Goal: Information Seeking & Learning: Find specific fact

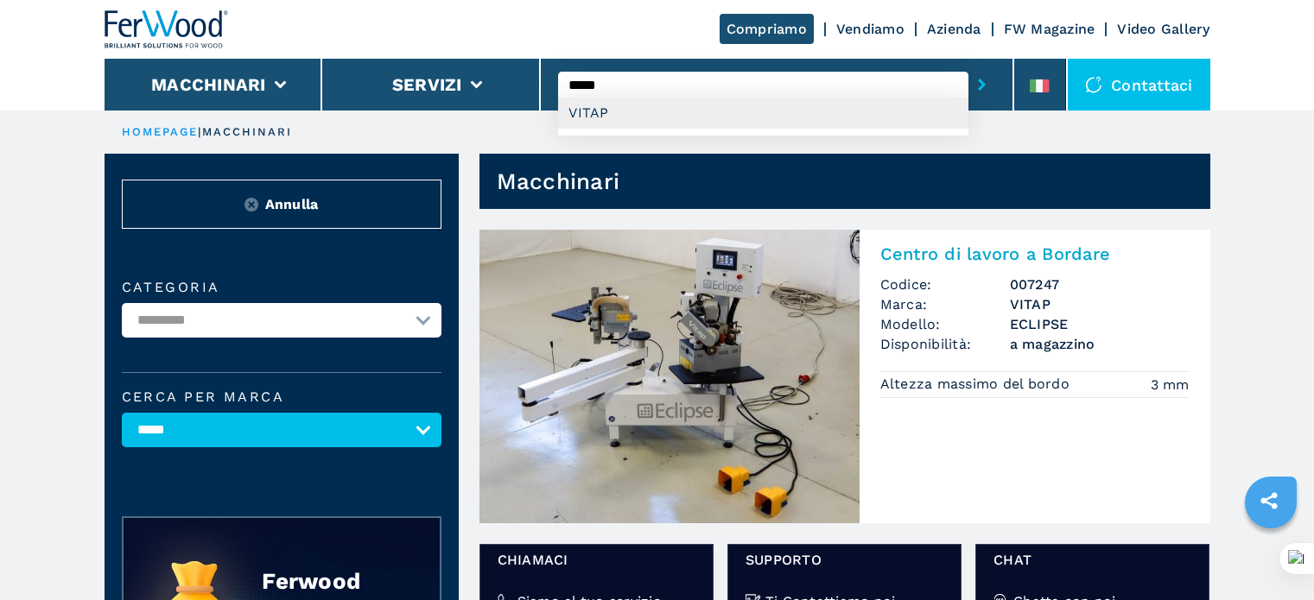
select select "*****"
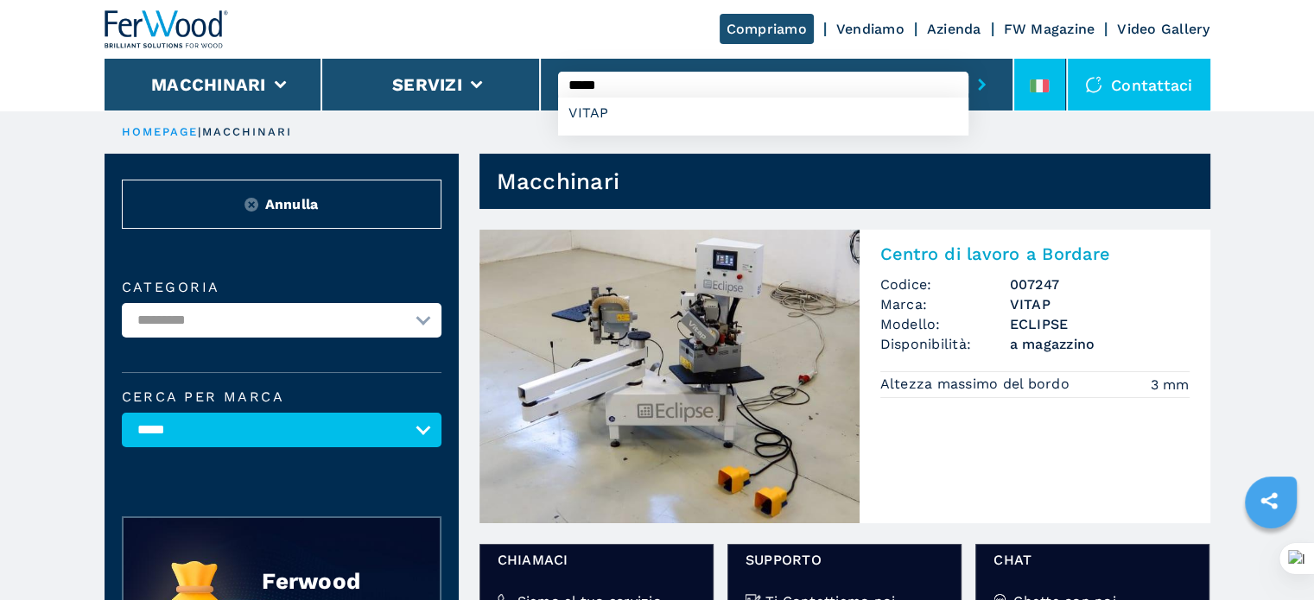
click at [1033, 85] on icon at bounding box center [1032, 85] width 7 height 13
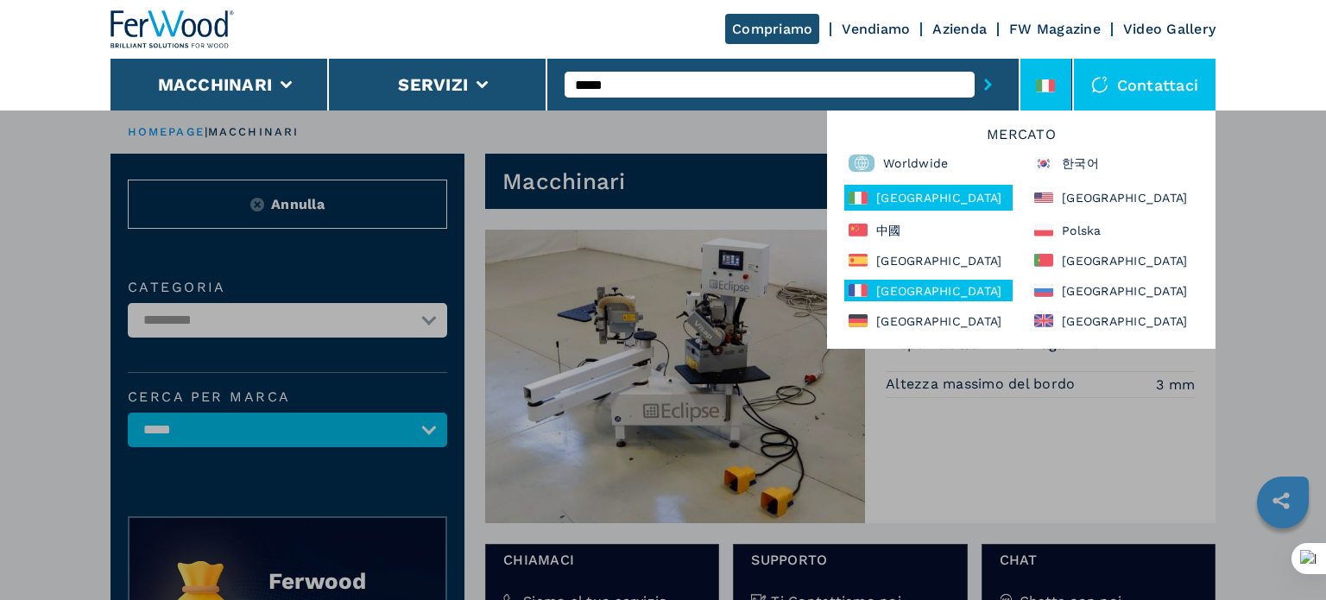
click at [903, 288] on div "France" at bounding box center [929, 291] width 168 height 22
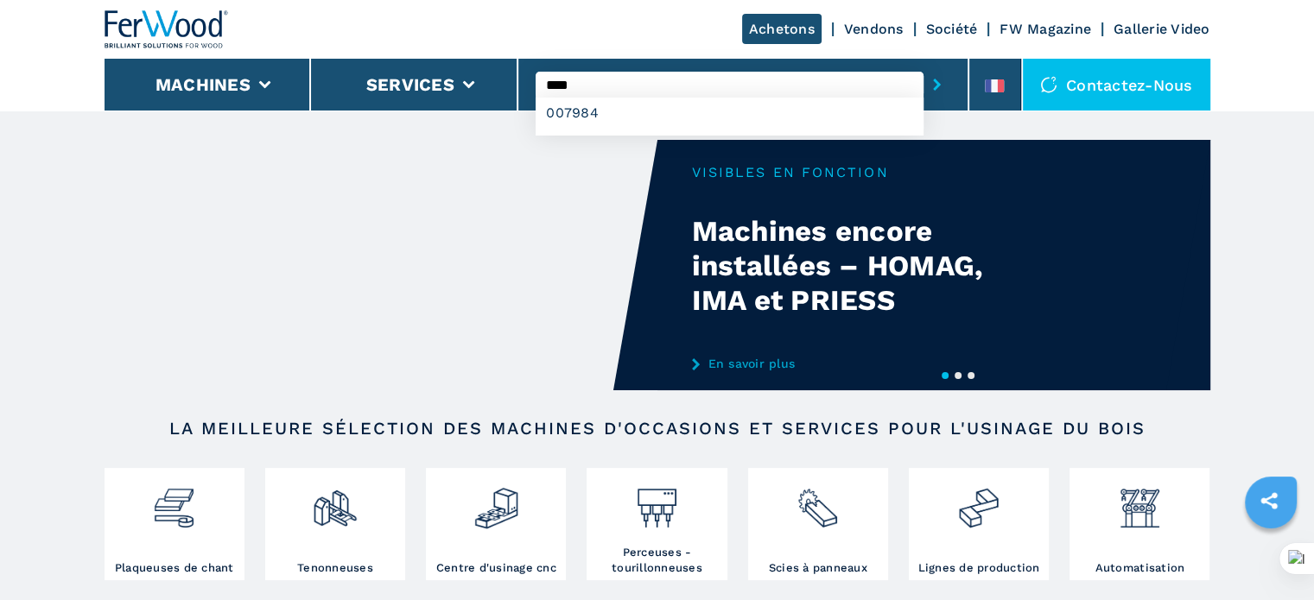
type input "****"
click at [923, 65] on button "submit-button" at bounding box center [936, 85] width 27 height 40
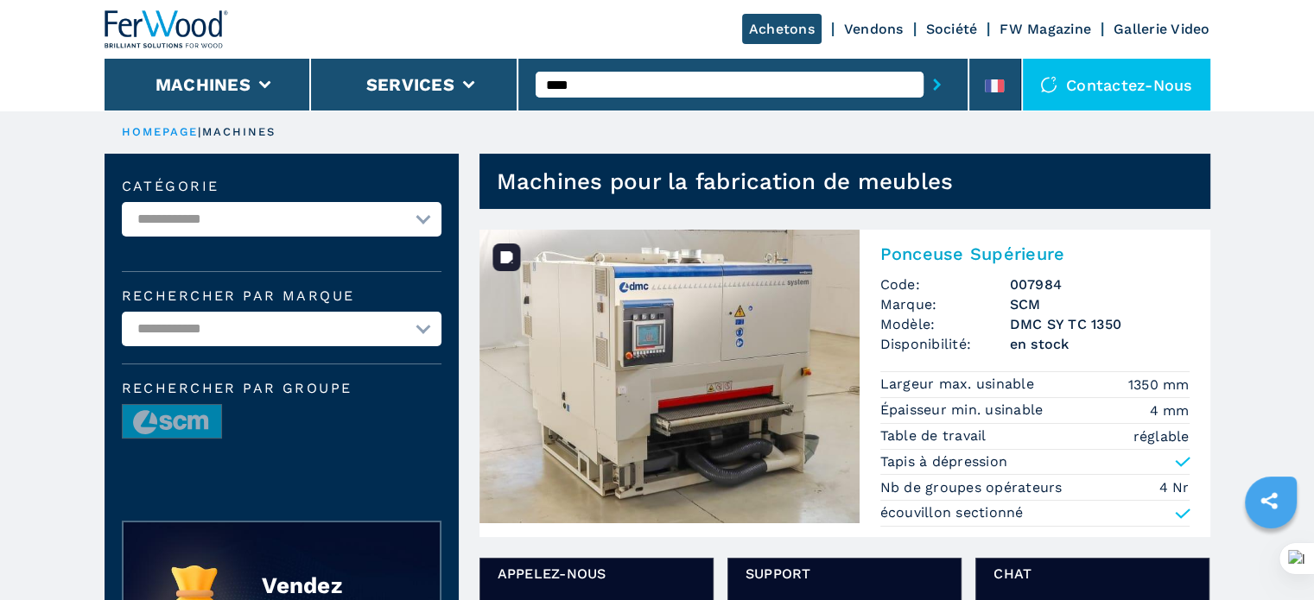
click at [794, 303] on img at bounding box center [669, 377] width 380 height 294
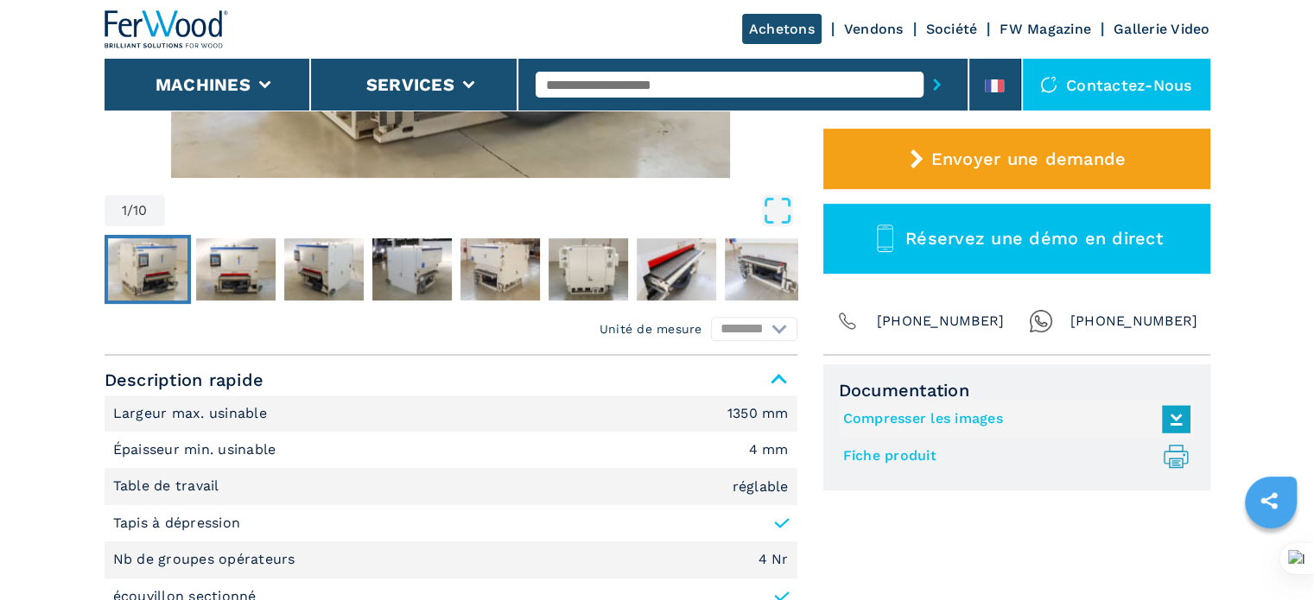
scroll to position [691, 0]
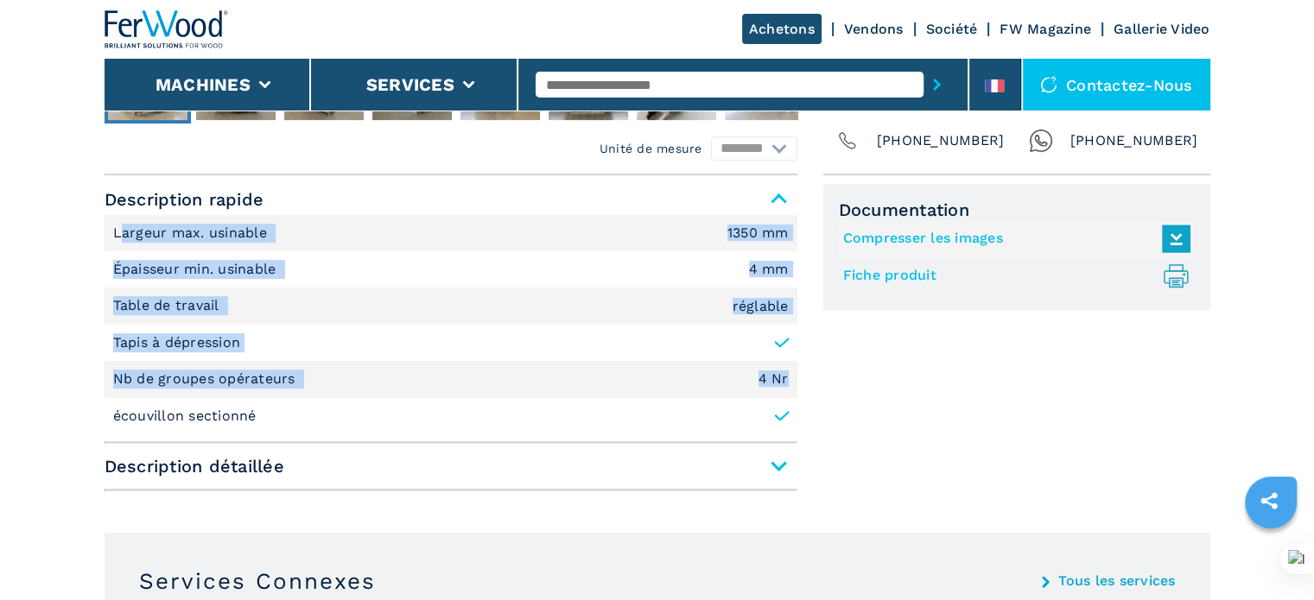
drag, startPoint x: 117, startPoint y: 229, endPoint x: 787, endPoint y: 386, distance: 687.5
click at [787, 386] on ul "Largeur max. usinable 1350 mm Épaisseur min. usinable 4 mm Table de travail rég…" at bounding box center [450, 324] width 693 height 219
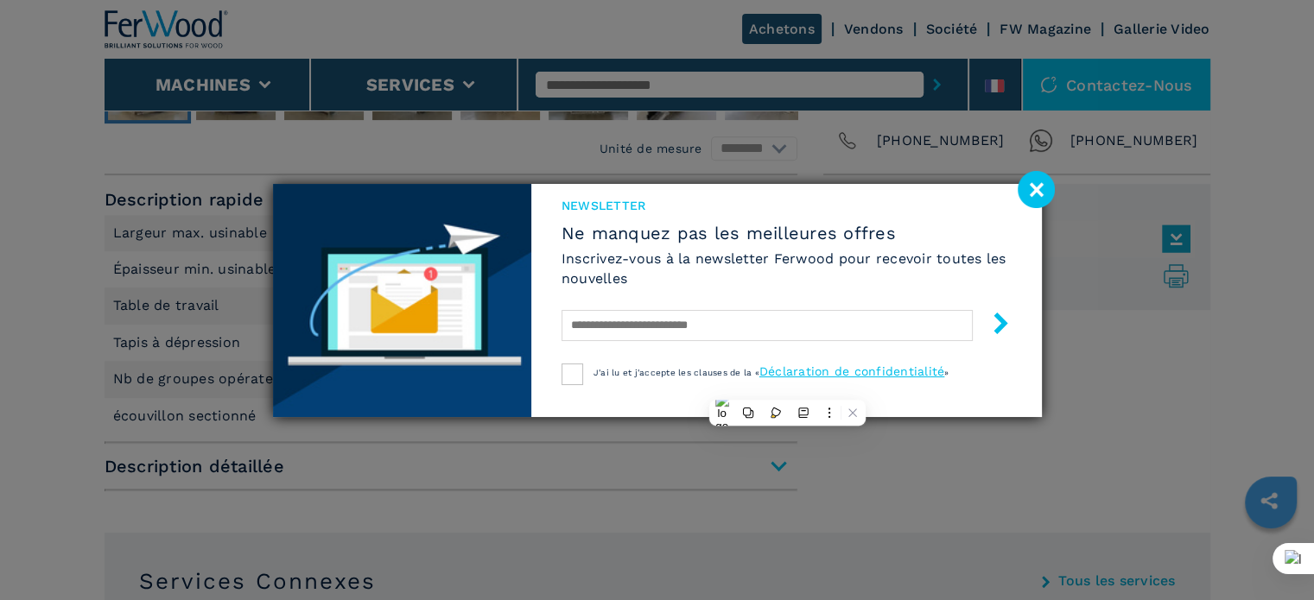
click at [772, 458] on div "Newsletter Ne manquez pas les meilleures offres Inscrivez-vous à la newsletter …" at bounding box center [657, 300] width 1314 height 600
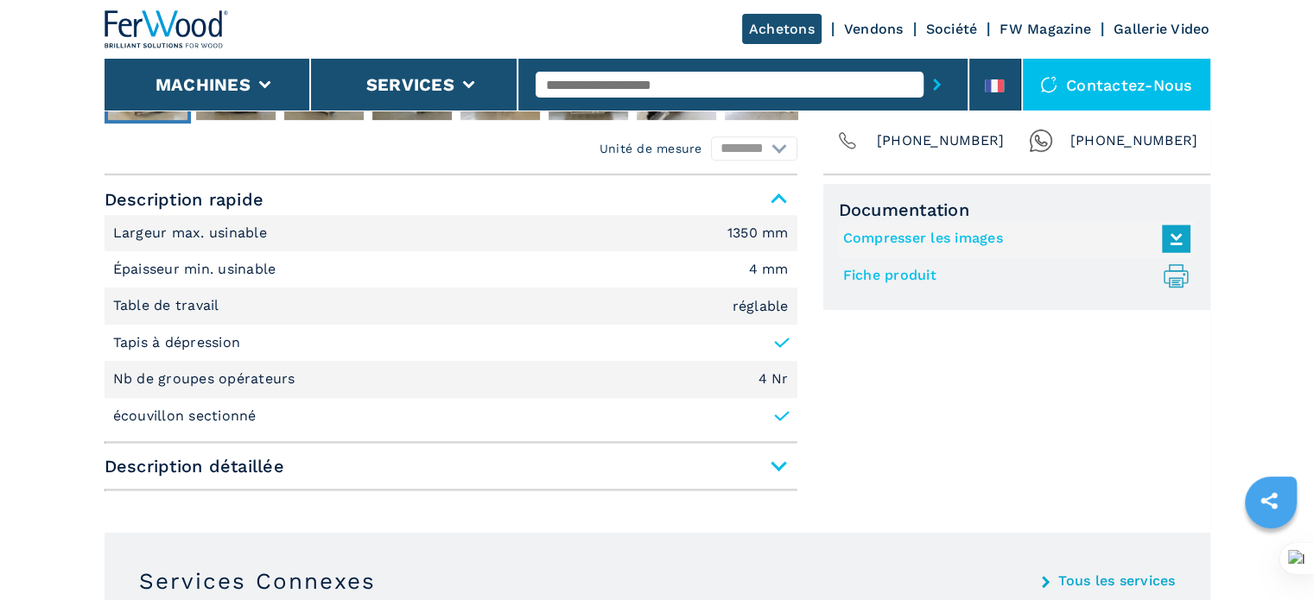
click at [774, 467] on span "Description détaillée" at bounding box center [450, 466] width 693 height 31
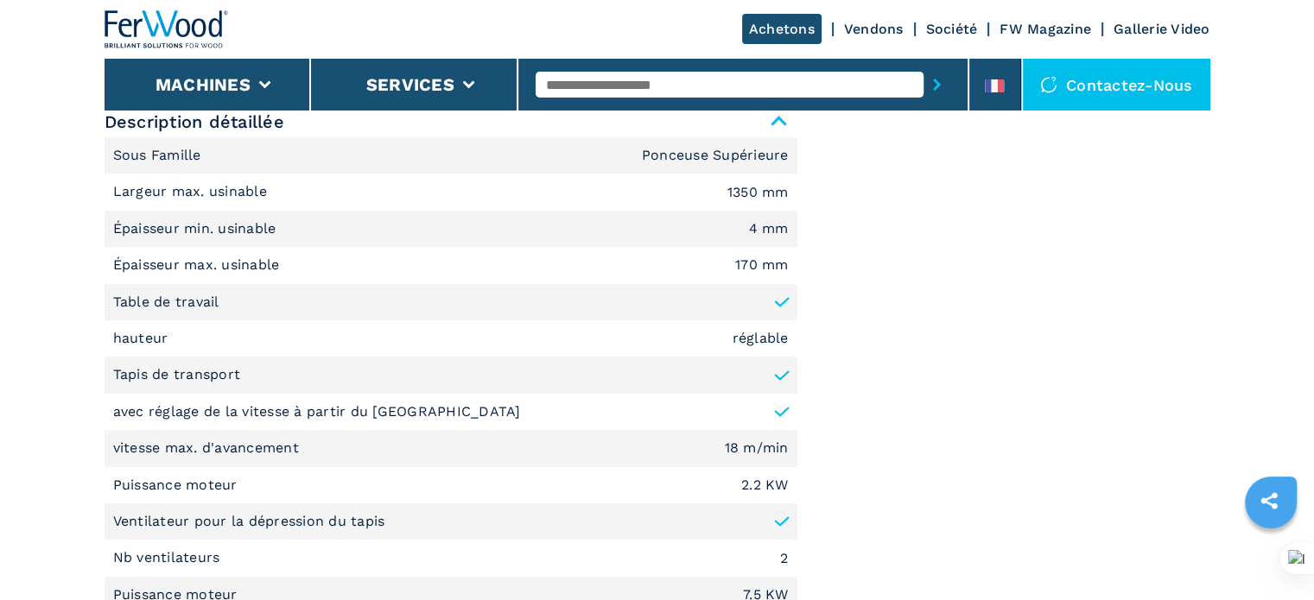
scroll to position [1036, 0]
drag, startPoint x: 111, startPoint y: 188, endPoint x: 344, endPoint y: 206, distance: 233.0
click at [415, 206] on li "Largeur max. usinable 1350 mm" at bounding box center [450, 191] width 693 height 36
click at [120, 195] on p "Largeur max. usinable" at bounding box center [192, 190] width 159 height 19
click at [117, 188] on p "Largeur max. usinable" at bounding box center [192, 190] width 159 height 19
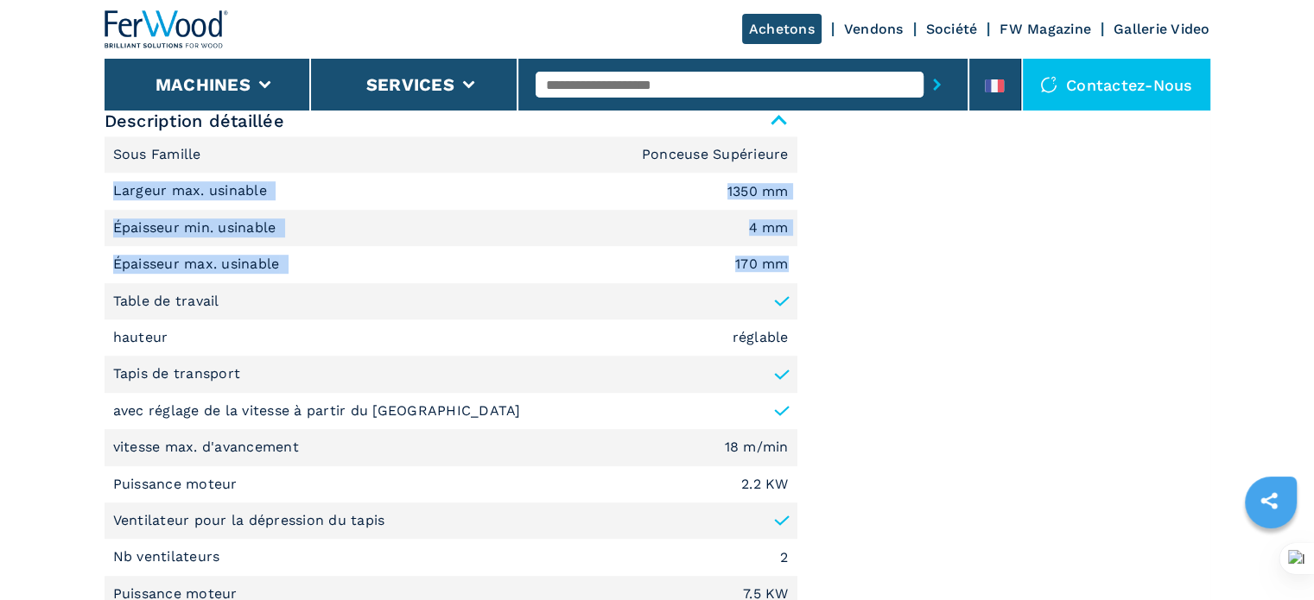
drag, startPoint x: 114, startPoint y: 187, endPoint x: 784, endPoint y: 275, distance: 676.0
copy ul "Largeur max. usinable 1350 mm Épaisseur min. usinable 4 mm Épaisseur max. usina…"
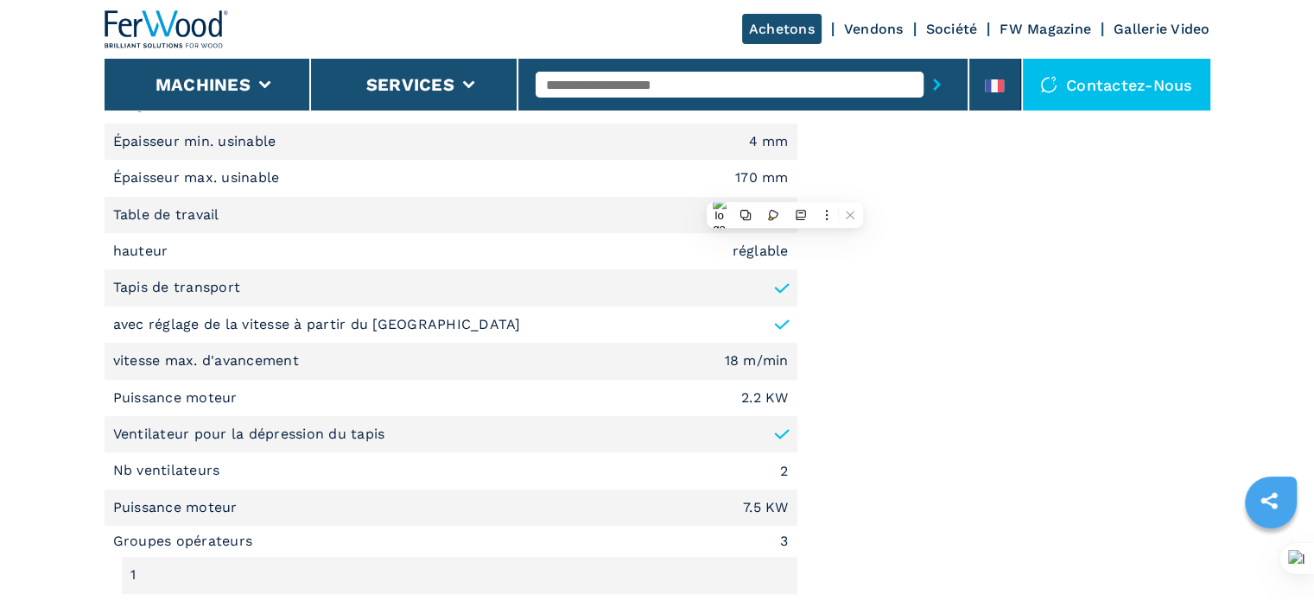
click at [466, 320] on li "avec réglage de la vitesse à partir du CN" at bounding box center [450, 325] width 693 height 36
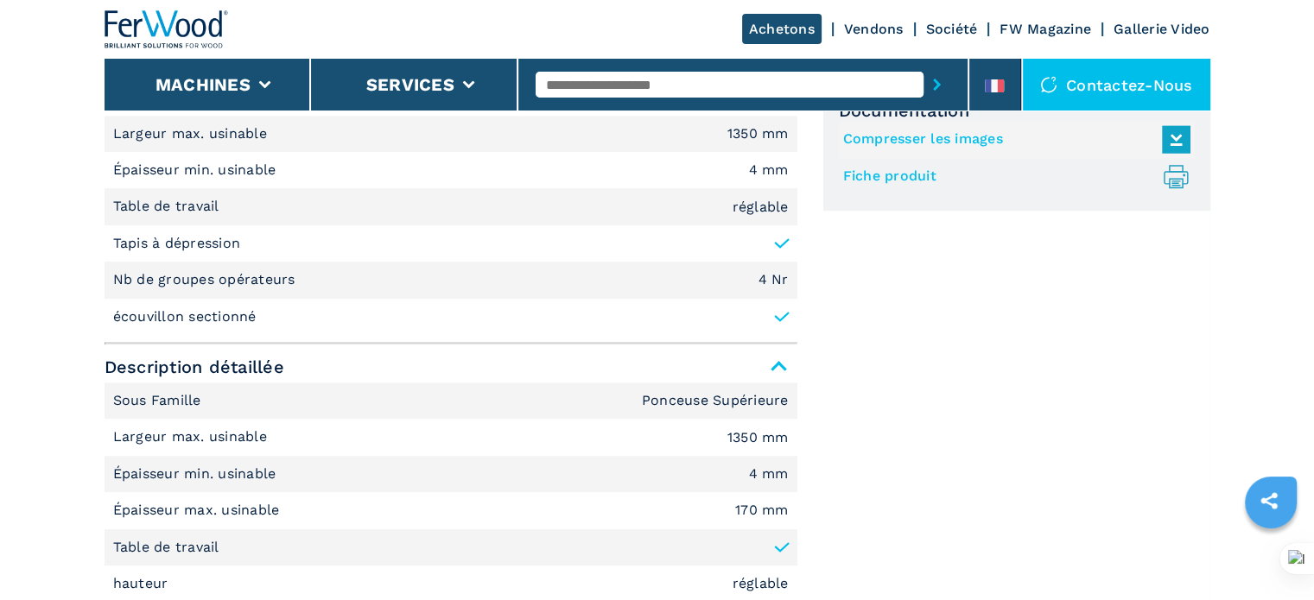
scroll to position [777, 0]
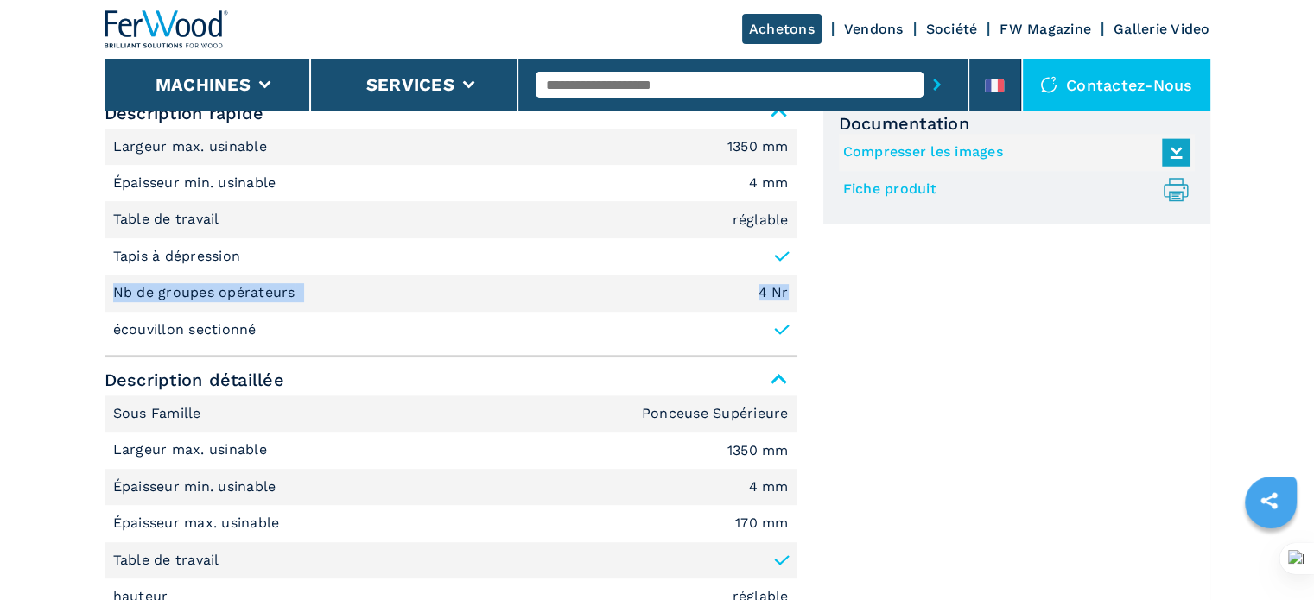
drag, startPoint x: 111, startPoint y: 290, endPoint x: 788, endPoint y: 288, distance: 676.2
click at [788, 288] on li "Nb de groupes opérateurs 4 Nr" at bounding box center [450, 293] width 693 height 36
copy li "Nb de groupes opérateurs 4 Nr"
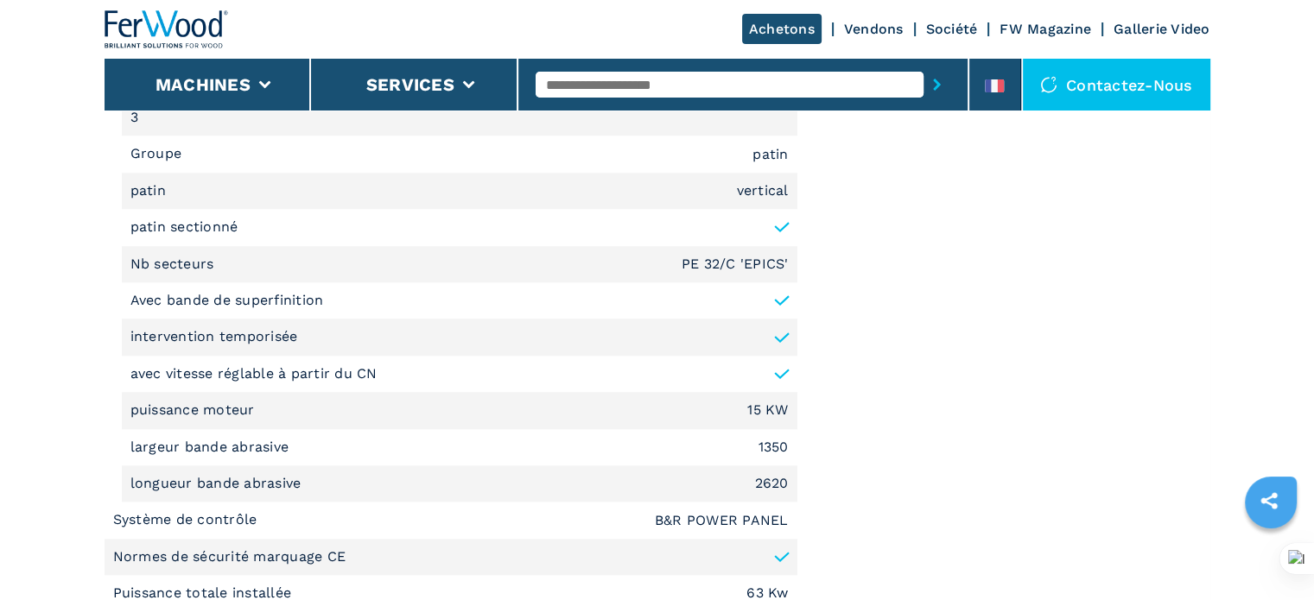
scroll to position [1554, 0]
